Goal: Find specific page/section: Find specific page/section

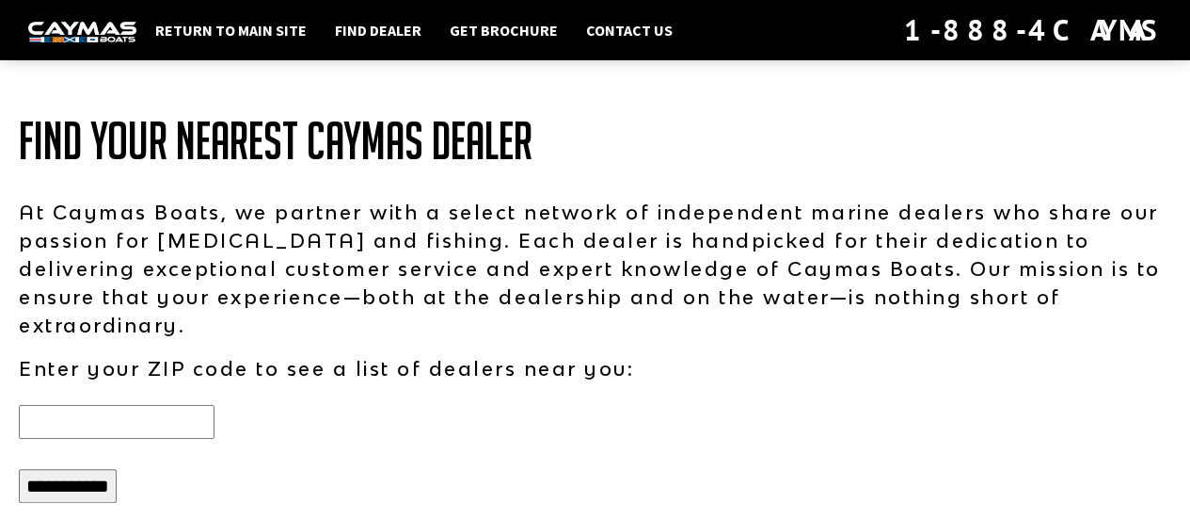
click at [157, 405] on input "text" at bounding box center [117, 422] width 196 height 34
type input "*****"
click at [109, 469] on input "**********" at bounding box center [68, 486] width 98 height 34
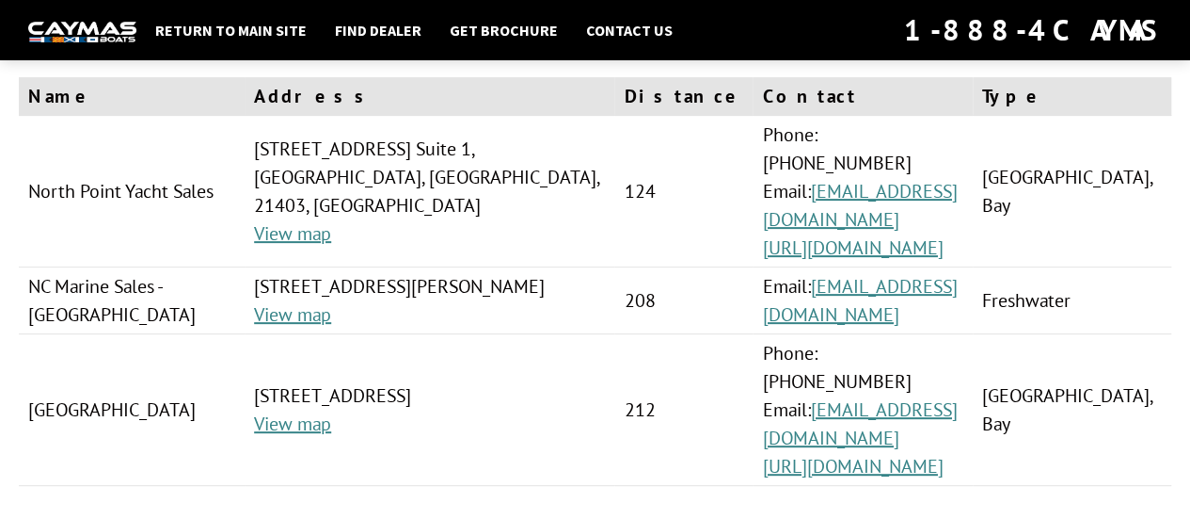
scroll to position [139, 0]
